Goal: Information Seeking & Learning: Learn about a topic

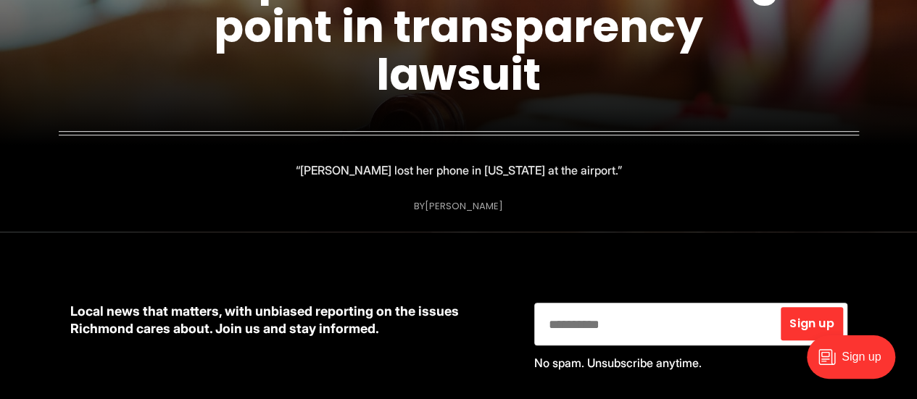
scroll to position [145, 0]
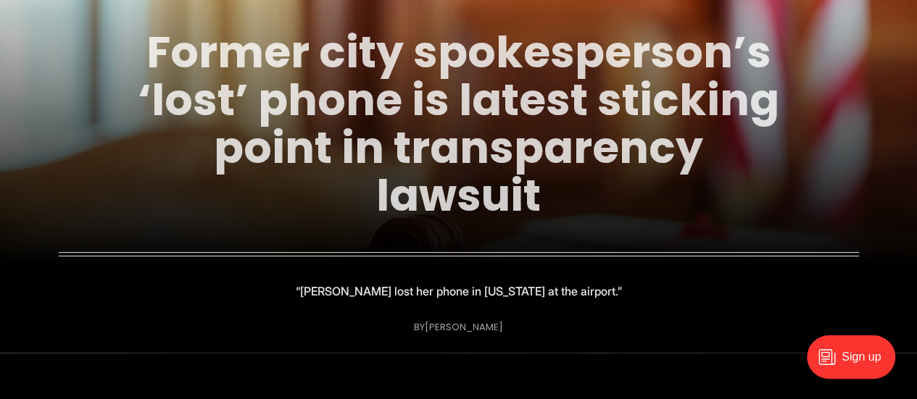
click at [381, 159] on link "Former city spokesperson’s ‘lost’ phone is latest sticking point in transparenc…" at bounding box center [459, 124] width 642 height 204
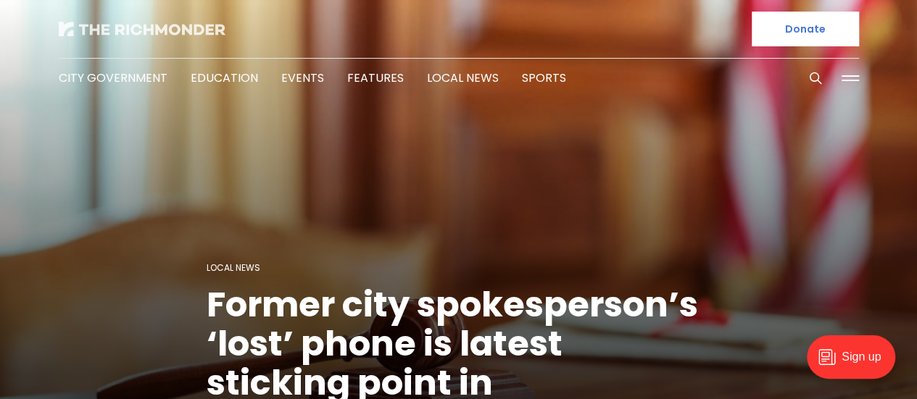
click at [162, 31] on img at bounding box center [142, 29] width 167 height 14
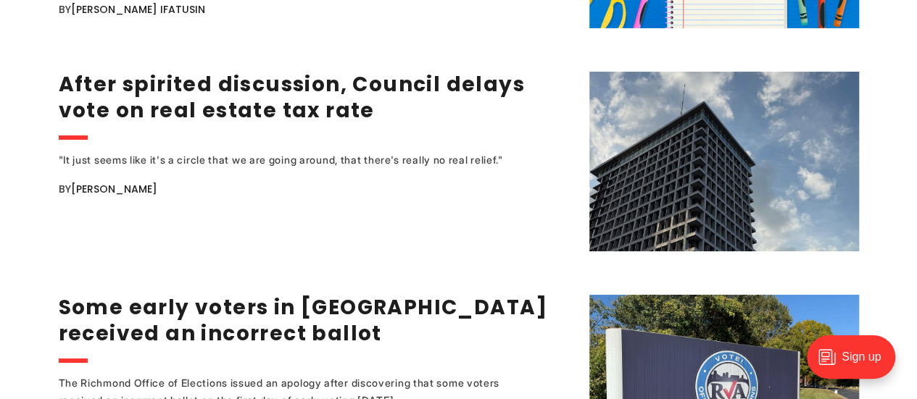
scroll to position [2755, 0]
